Goal: Use online tool/utility: Utilize a website feature to perform a specific function

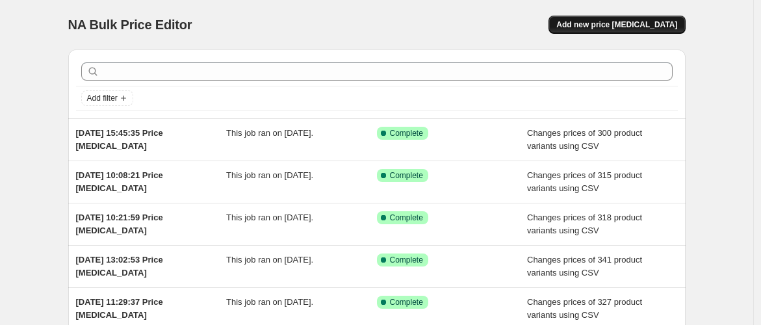
click at [600, 27] on span "Add new price [MEDICAL_DATA]" at bounding box center [616, 24] width 121 height 10
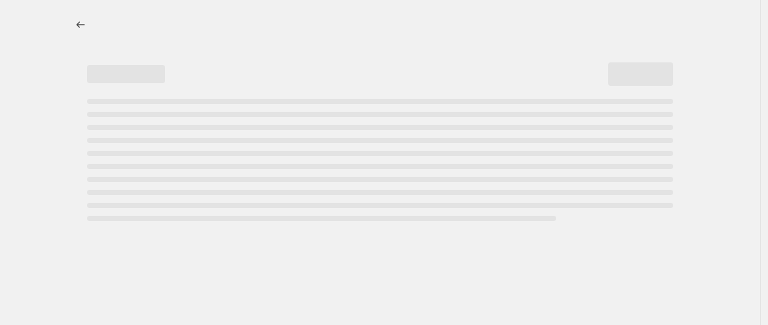
select select "percentage"
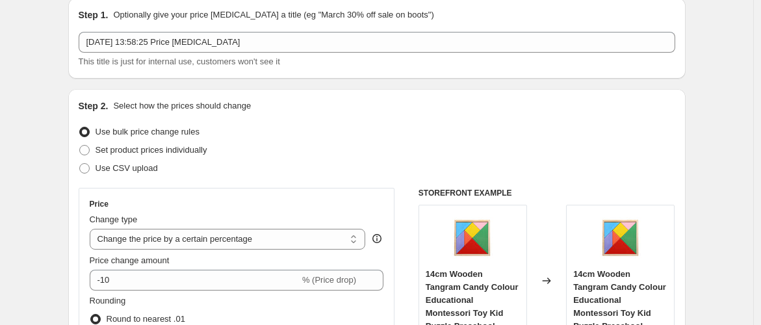
scroll to position [72, 0]
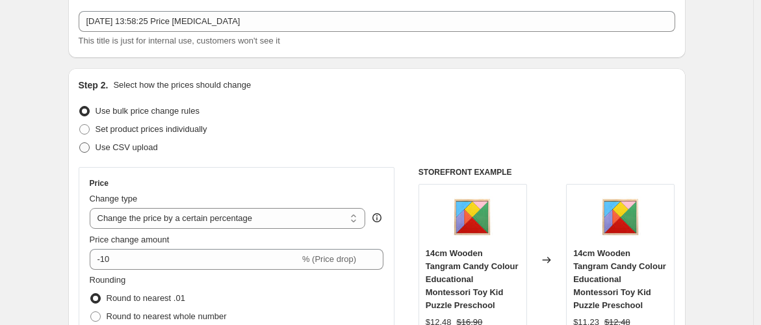
click at [135, 148] on span "Use CSV upload" at bounding box center [126, 147] width 62 height 10
click at [80, 143] on input "Use CSV upload" at bounding box center [79, 142] width 1 height 1
radio input "true"
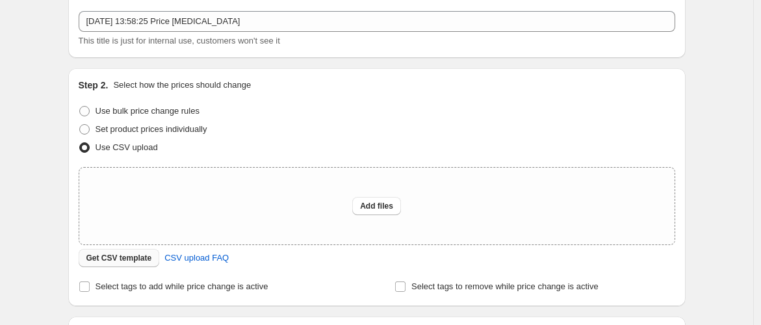
click at [101, 256] on span "Get CSV template" at bounding box center [119, 258] width 66 height 10
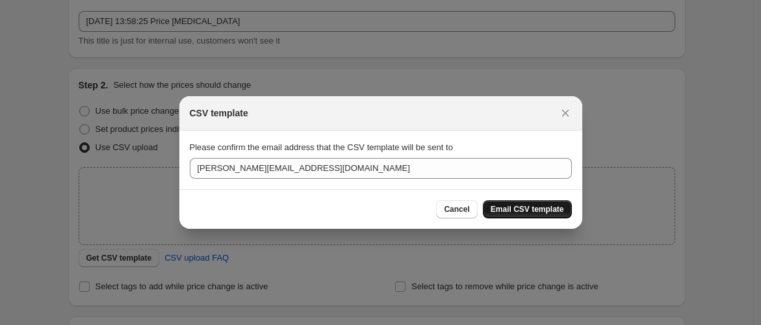
click at [523, 208] on span "Email CSV template" at bounding box center [526, 209] width 73 height 10
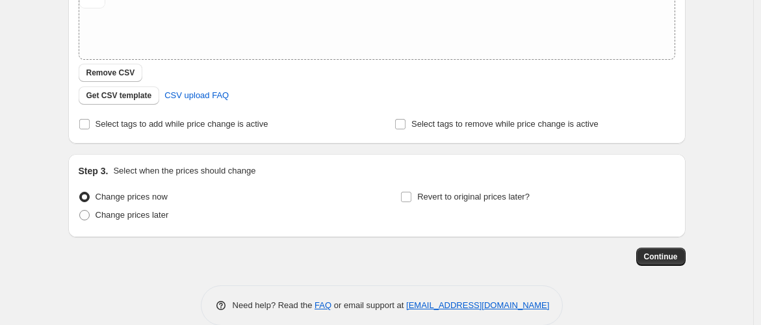
scroll to position [276, 0]
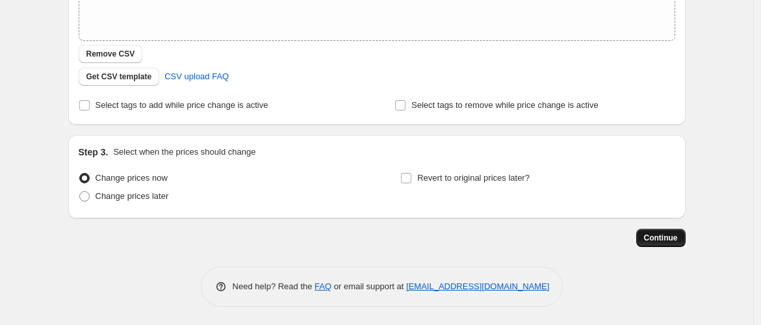
click at [656, 236] on span "Continue" at bounding box center [661, 238] width 34 height 10
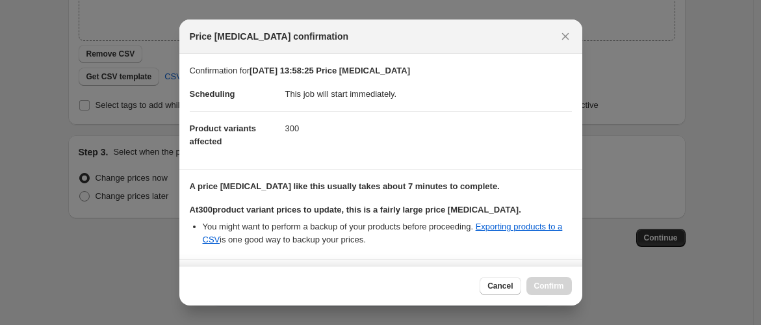
scroll to position [115, 0]
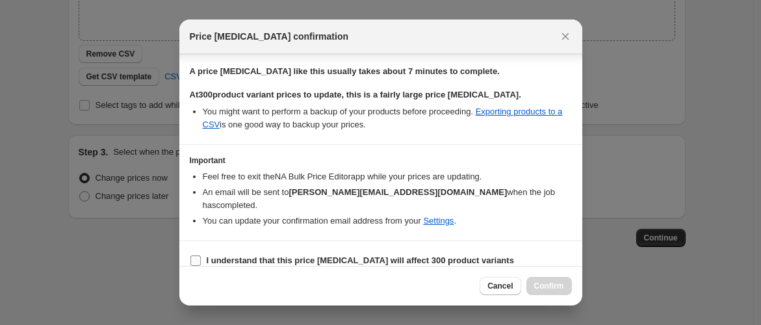
click at [230, 255] on b "I understand that this price [MEDICAL_DATA] will affect 300 product variants" at bounding box center [360, 260] width 307 height 10
click at [201, 255] on input "I understand that this price [MEDICAL_DATA] will affect 300 product variants" at bounding box center [195, 260] width 10 height 10
checkbox input "true"
click at [556, 286] on span "Confirm" at bounding box center [549, 286] width 30 height 10
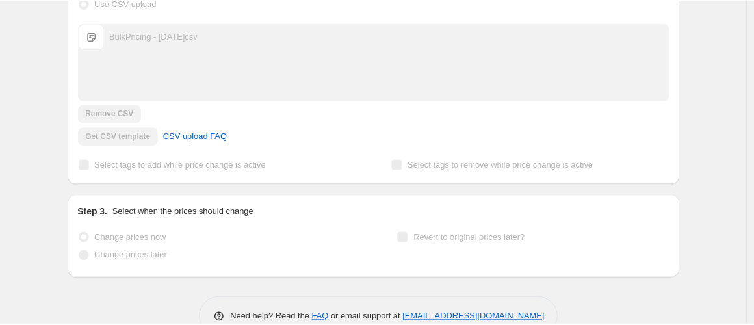
scroll to position [310, 0]
